Goal: Transaction & Acquisition: Subscribe to service/newsletter

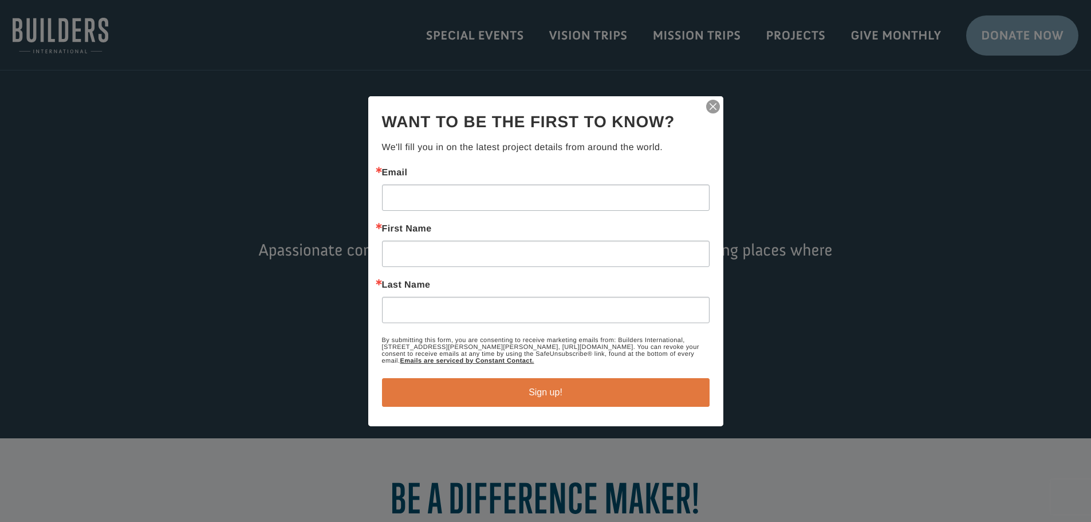
click at [900, 32] on div at bounding box center [545, 261] width 1091 height 522
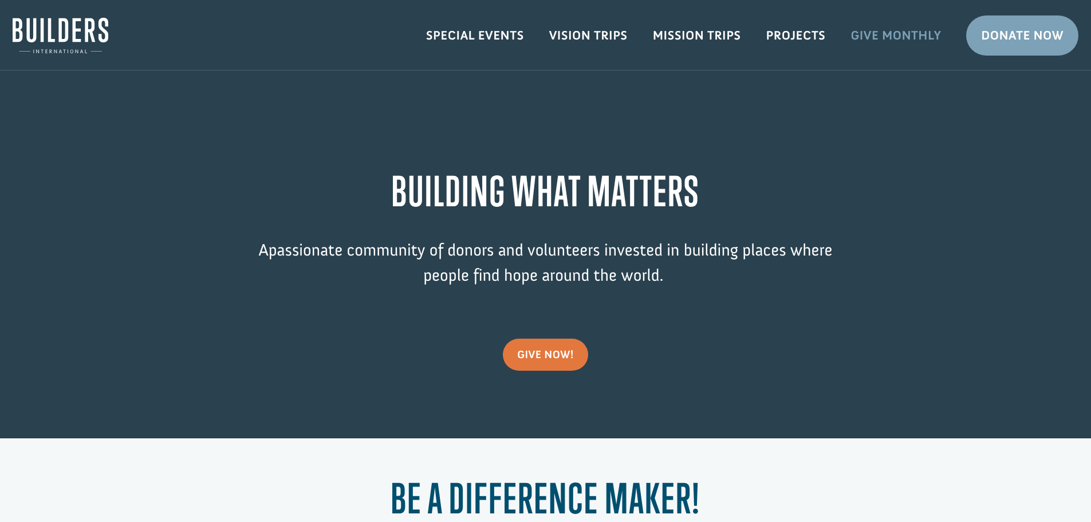
click at [900, 32] on link "Give Monthly" at bounding box center [896, 35] width 116 height 33
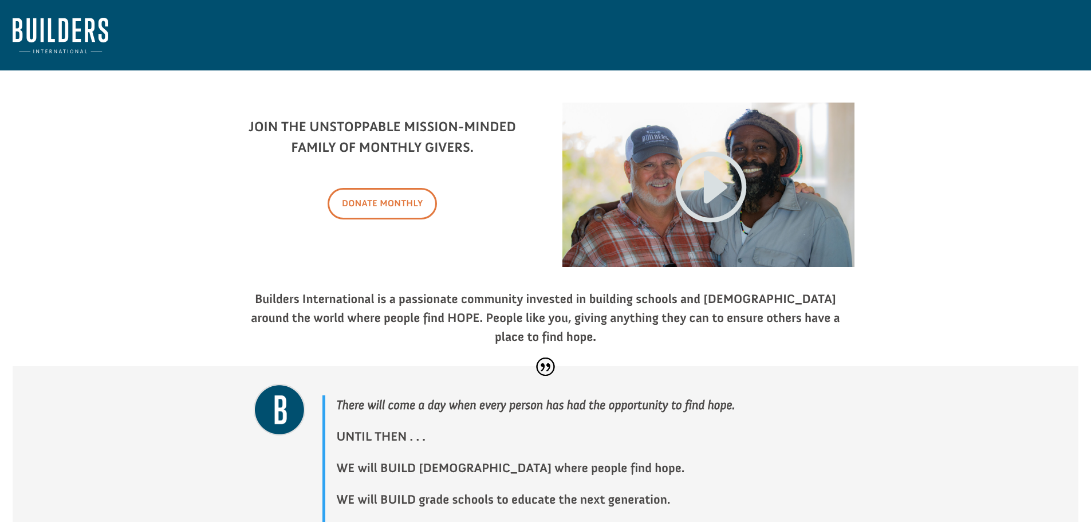
click at [381, 203] on link "Donate Monthly" at bounding box center [382, 203] width 109 height 31
click at [380, 199] on link "Donate Monthly" at bounding box center [382, 203] width 109 height 31
drag, startPoint x: 59, startPoint y: 2, endPoint x: 69, endPoint y: 19, distance: 20.0
click at [60, 5] on nav at bounding box center [545, 35] width 1091 height 70
click at [69, 19] on img at bounding box center [61, 35] width 96 height 35
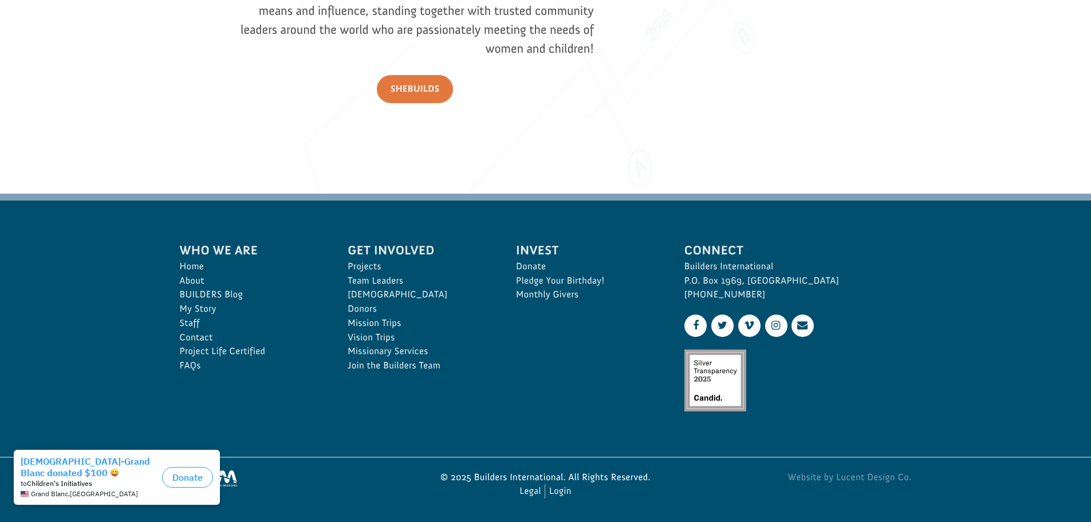
scroll to position [1719, 0]
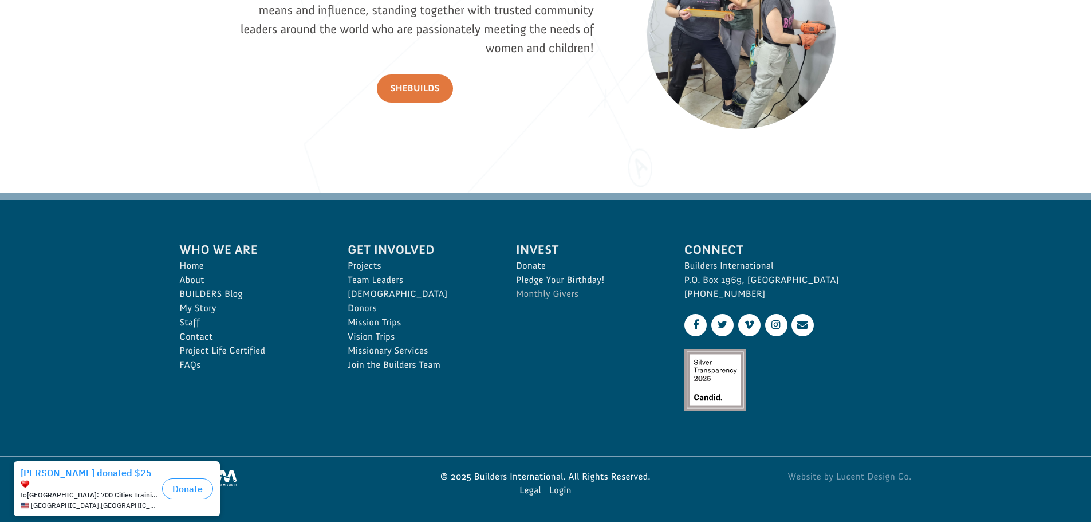
click at [547, 290] on link "Monthly Givers" at bounding box center [587, 294] width 143 height 14
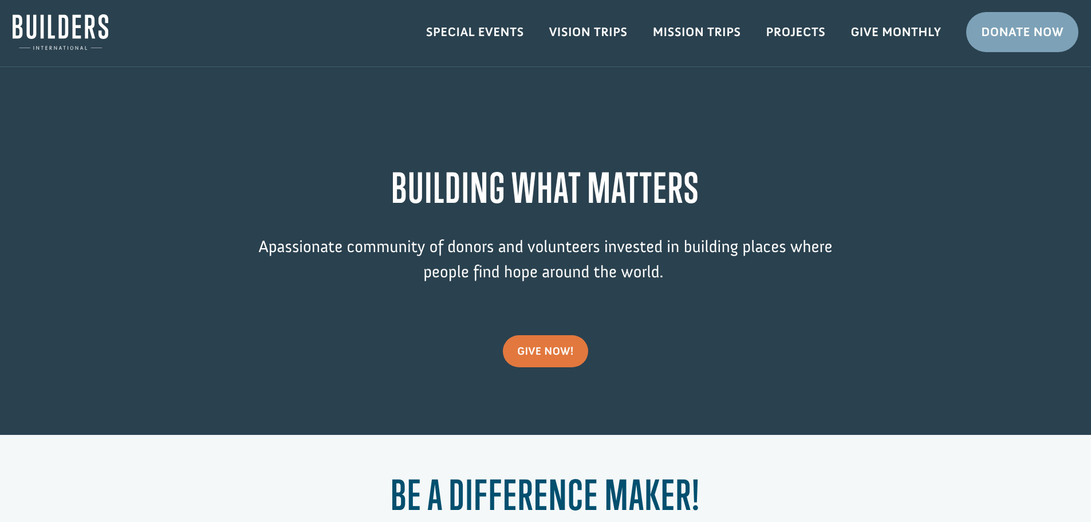
scroll to position [0, 0]
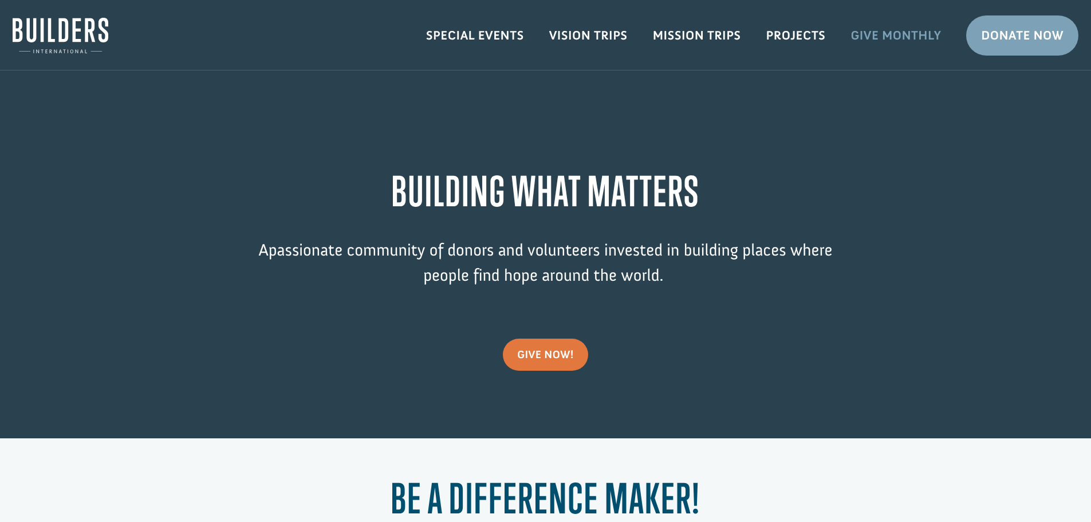
click at [896, 48] on link "Give Monthly" at bounding box center [896, 35] width 116 height 33
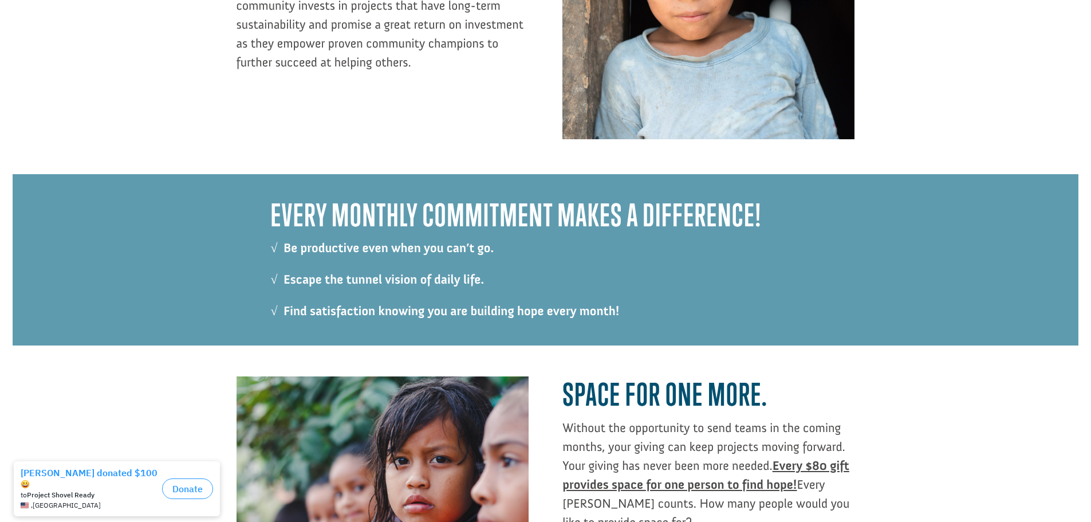
scroll to position [1142, 0]
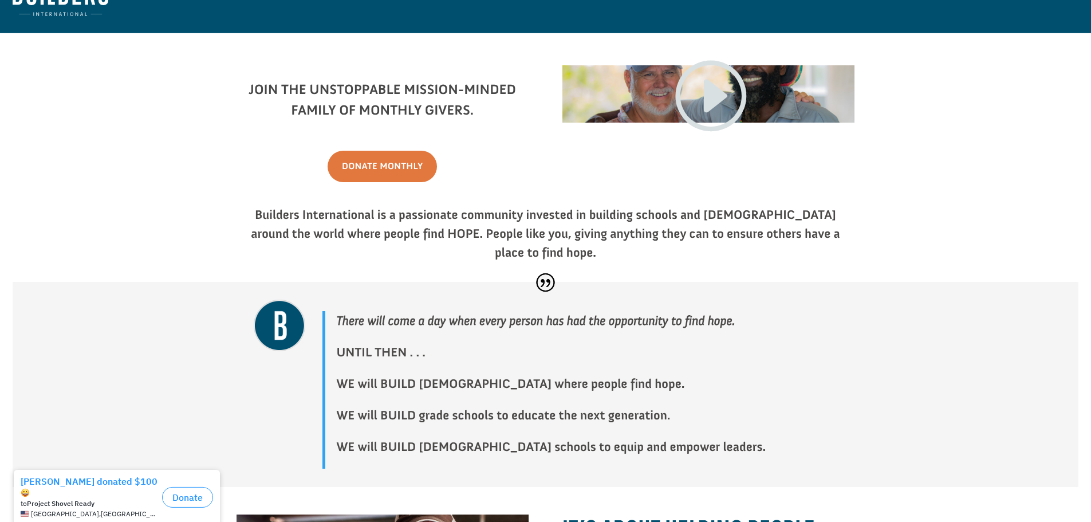
scroll to position [57, 0]
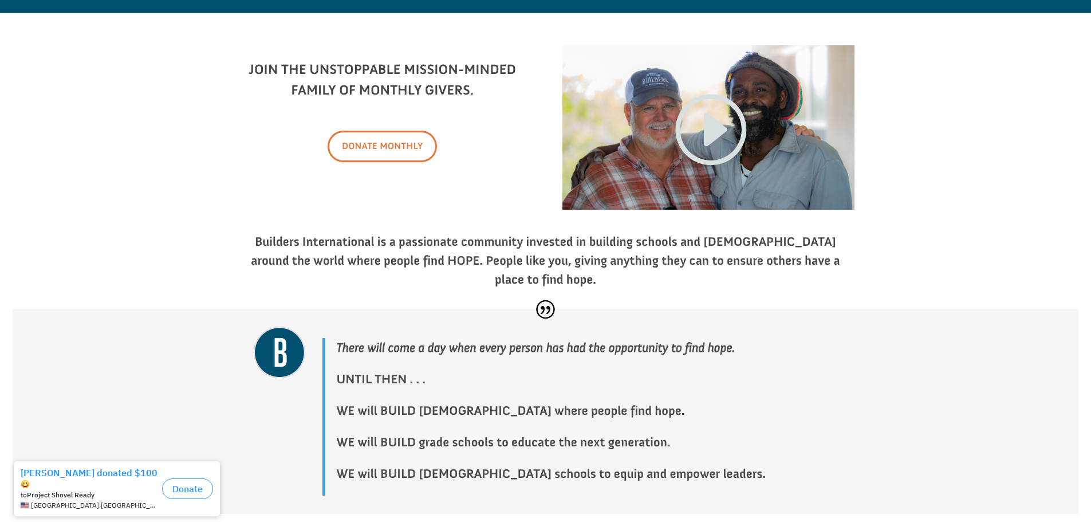
click at [400, 136] on link "Donate Monthly" at bounding box center [382, 146] width 109 height 31
